Goal: Task Accomplishment & Management: Complete application form

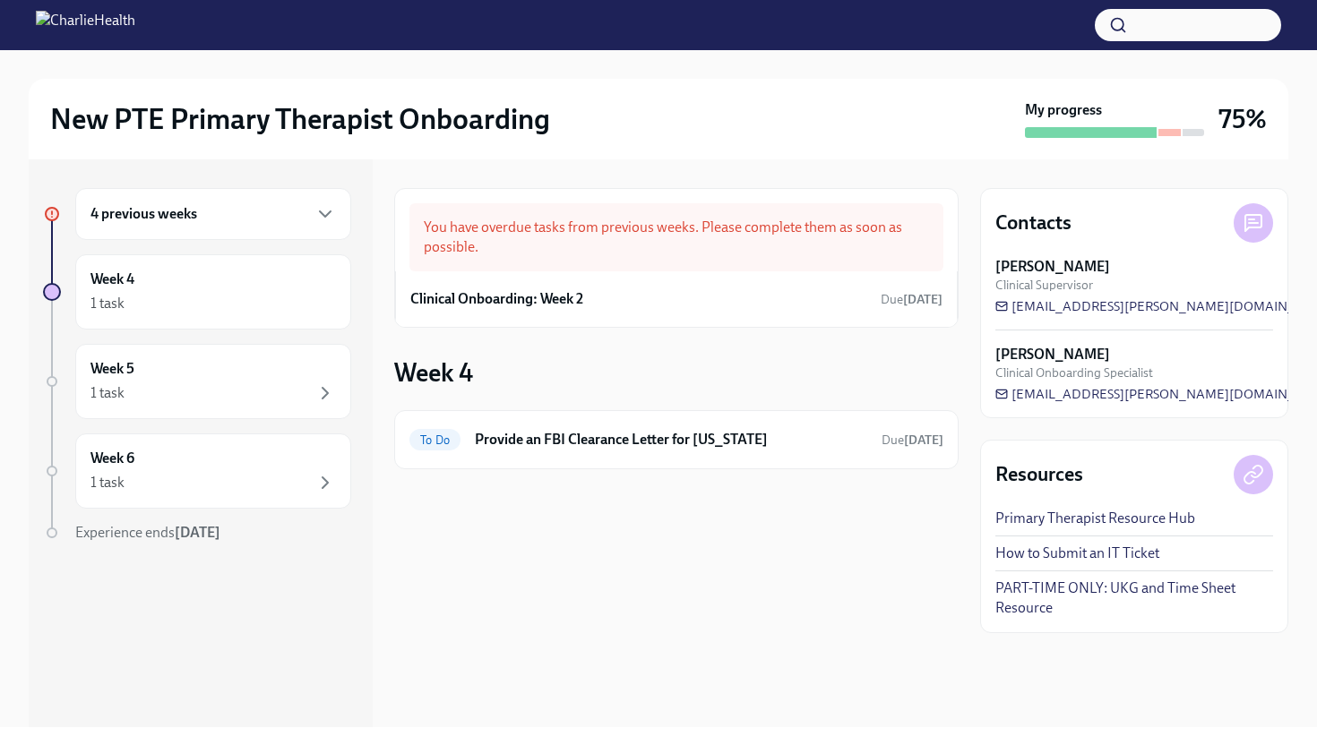
click at [307, 209] on div "4 previous weeks" at bounding box center [212, 213] width 245 height 21
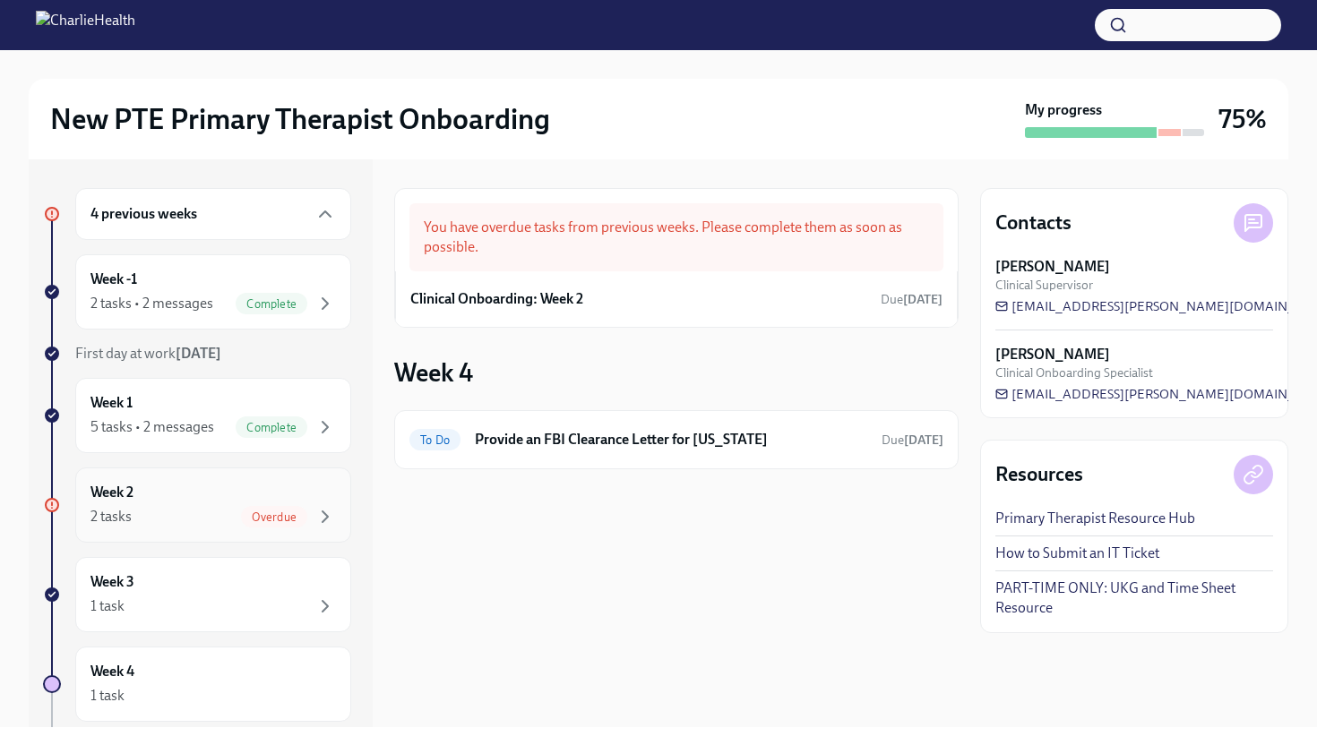
click at [232, 499] on div "Week 2 2 tasks Overdue" at bounding box center [212, 505] width 245 height 45
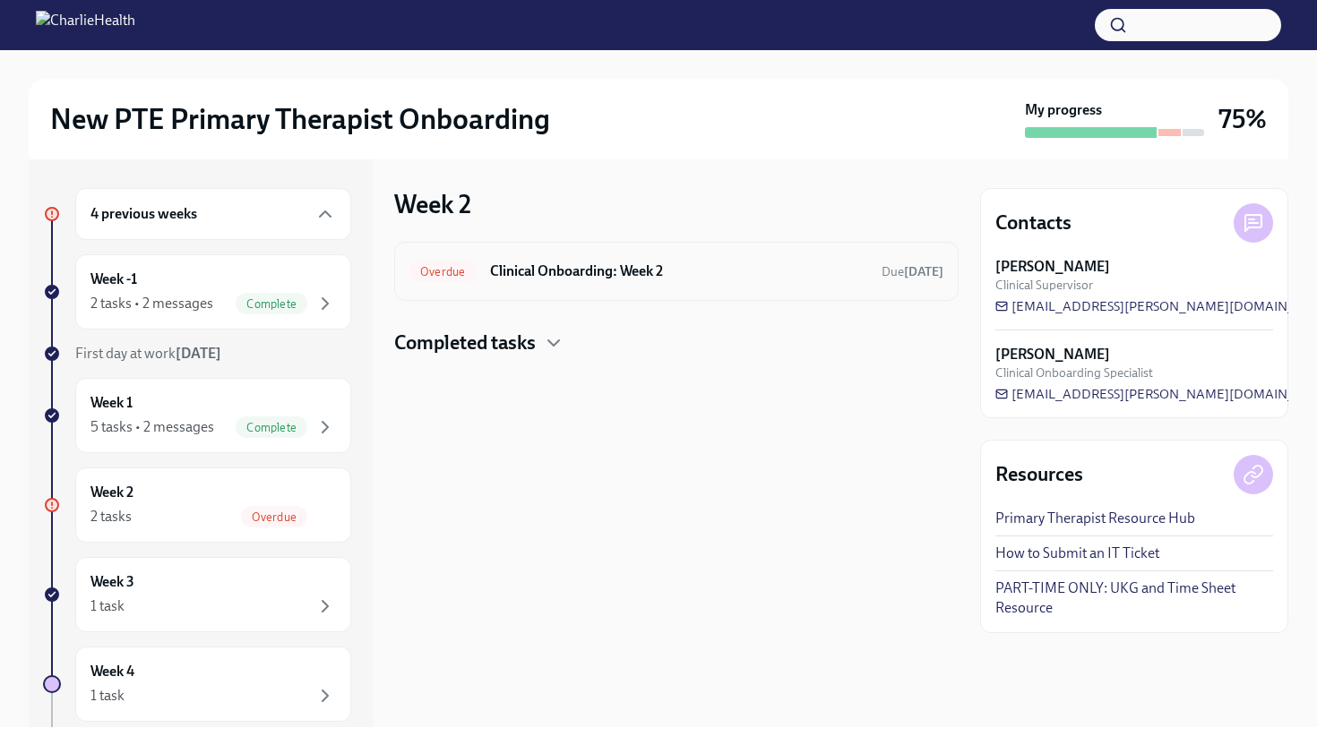
click at [622, 275] on h6 "Clinical Onboarding: Week 2" at bounding box center [678, 272] width 377 height 20
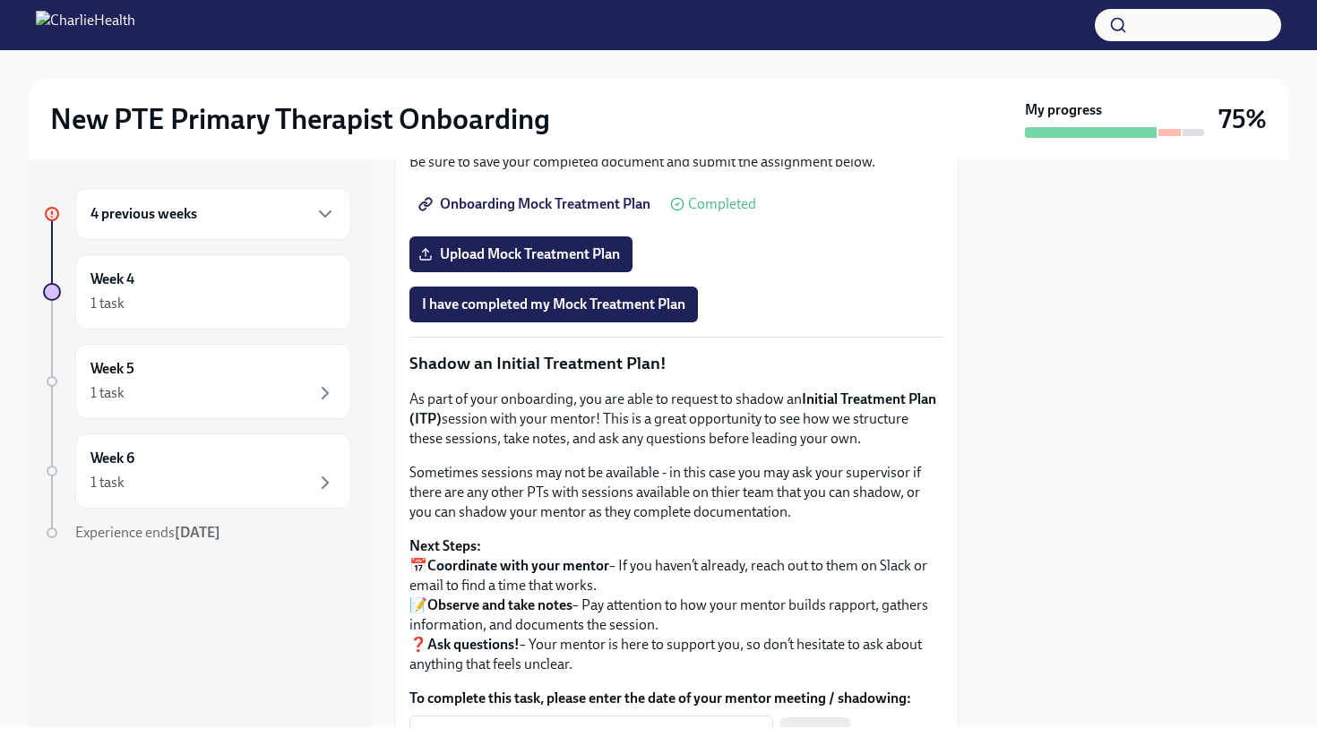
scroll to position [1530, 0]
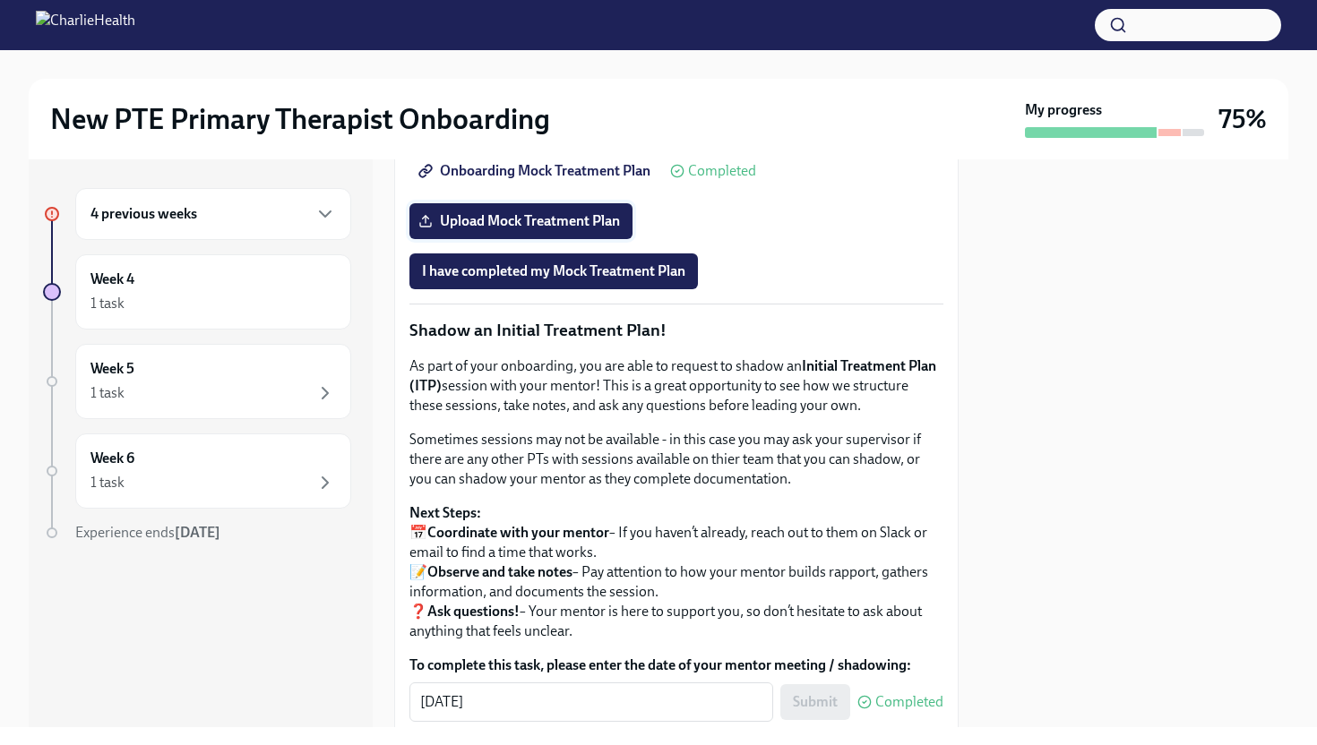
click at [583, 230] on span "Upload Mock Treatment Plan" at bounding box center [521, 221] width 198 height 18
click at [0, 0] on input "Upload Mock Treatment Plan" at bounding box center [0, 0] width 0 height 0
click at [611, 280] on span "I have completed my Mock Treatment Plan" at bounding box center [553, 271] width 263 height 18
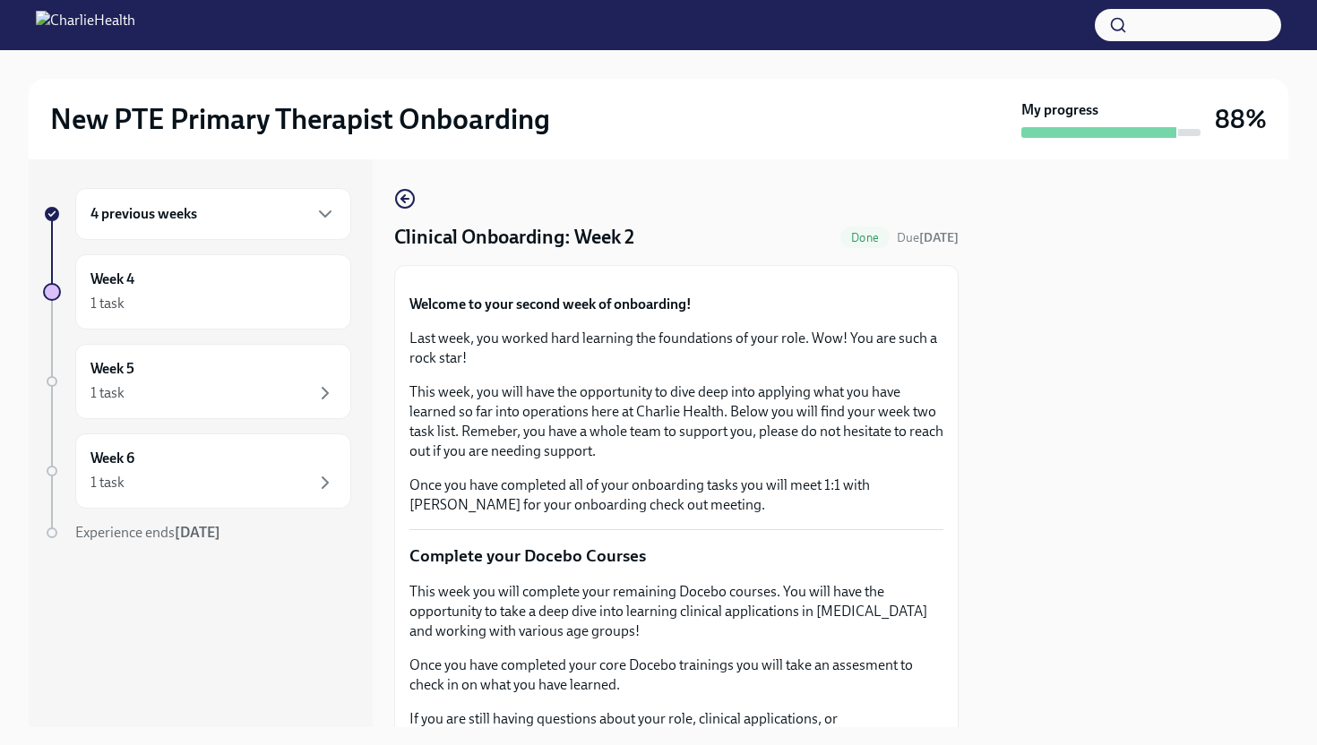
click at [1110, 439] on div at bounding box center [1134, 443] width 308 height 568
click at [408, 197] on icon "button" at bounding box center [404, 198] width 21 height 21
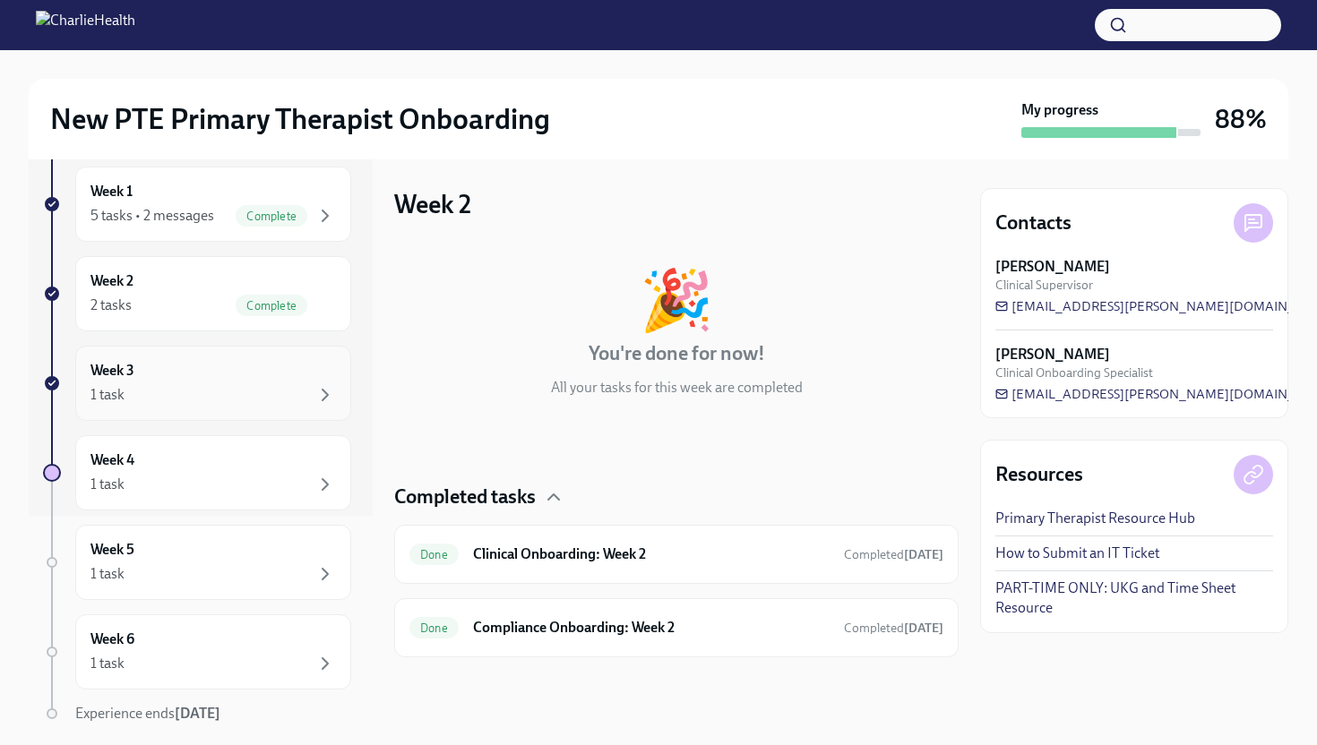
scroll to position [213, 0]
click at [295, 403] on div "1 task" at bounding box center [212, 393] width 245 height 21
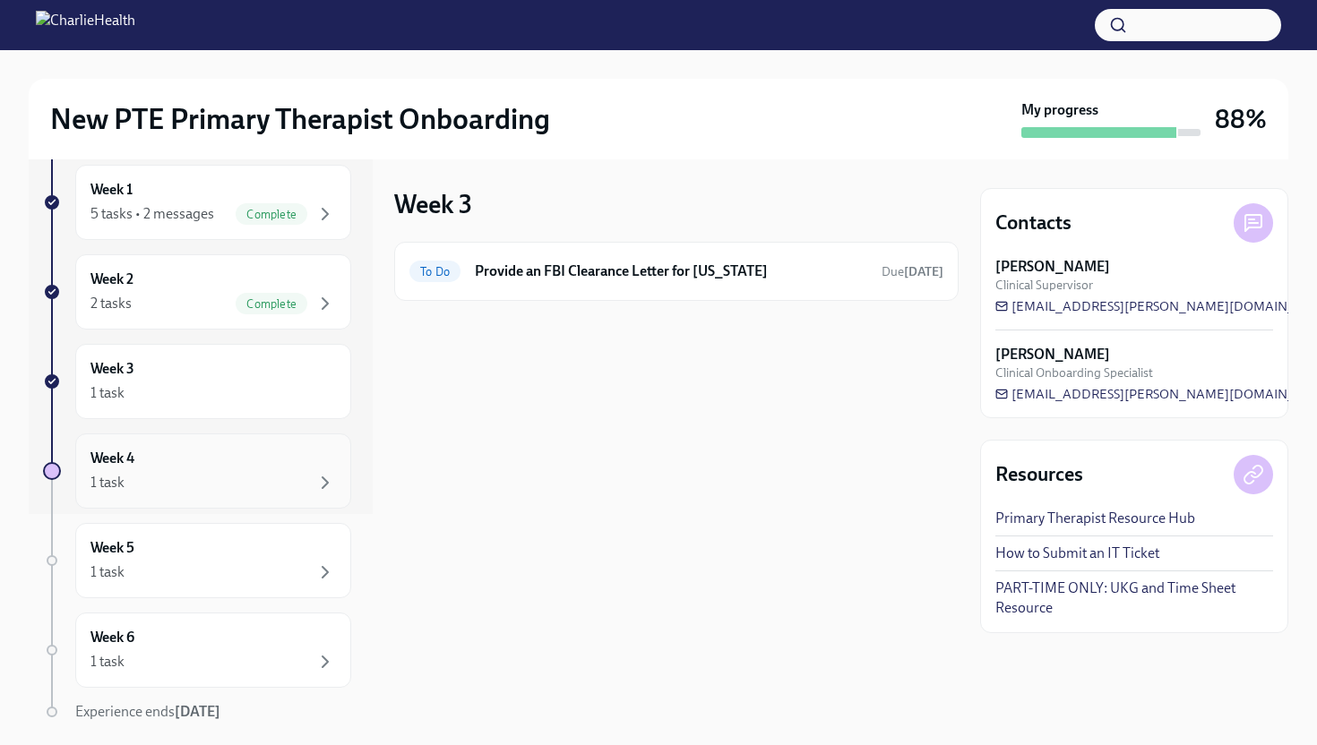
click at [289, 475] on div "1 task" at bounding box center [212, 482] width 245 height 21
click at [312, 383] on div "1 task" at bounding box center [212, 393] width 245 height 21
click at [283, 284] on div "Week 2 2 tasks Complete" at bounding box center [212, 292] width 245 height 45
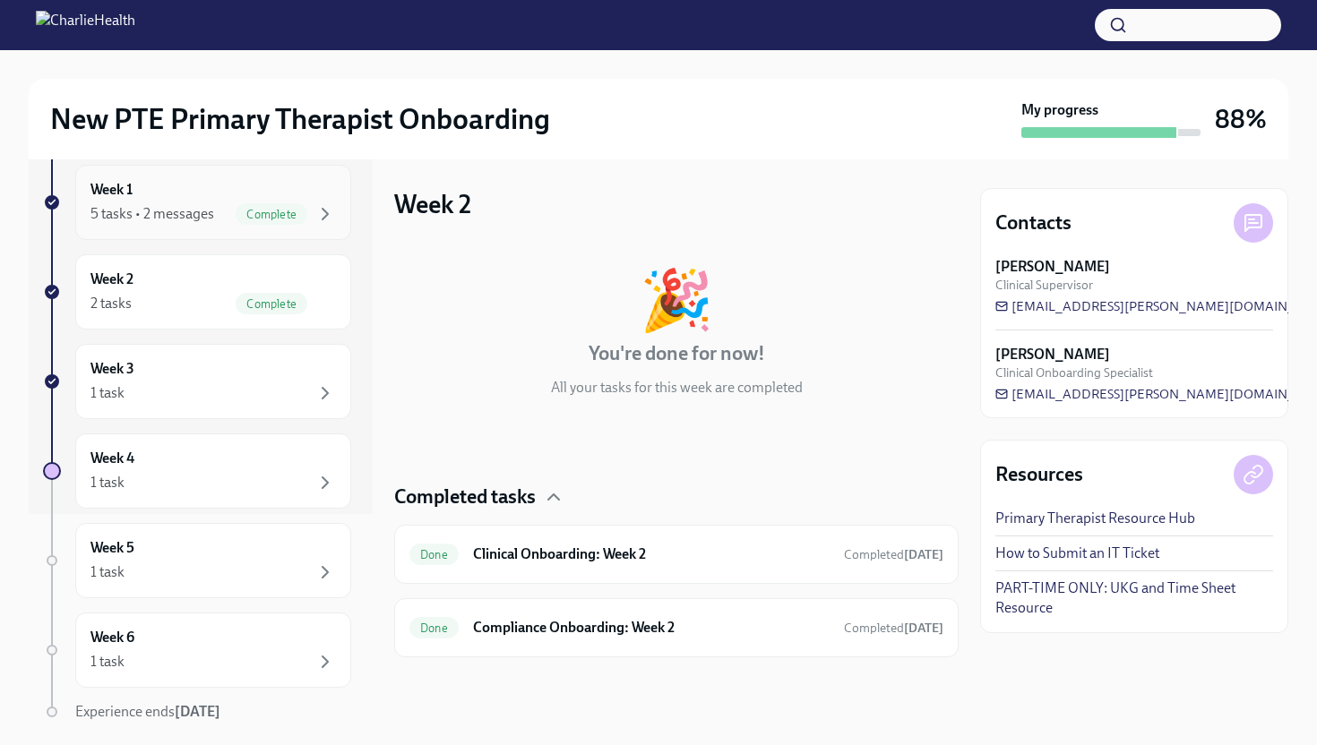
click at [247, 223] on div "Complete" at bounding box center [272, 213] width 72 height 21
